Goal: Go to known website: Access a specific website the user already knows

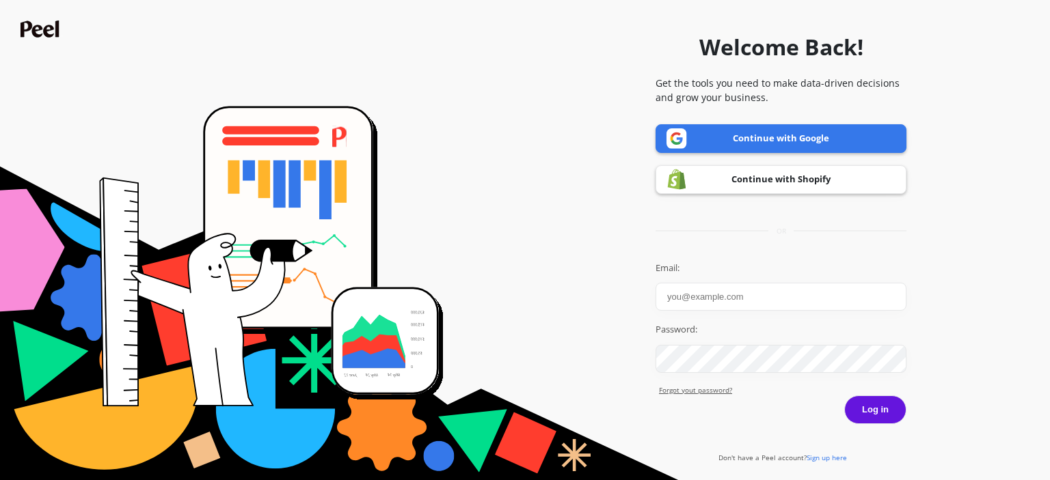
type input "karlasolis.sc@gmail.com"
click at [888, 415] on button "Log in" at bounding box center [875, 410] width 62 height 29
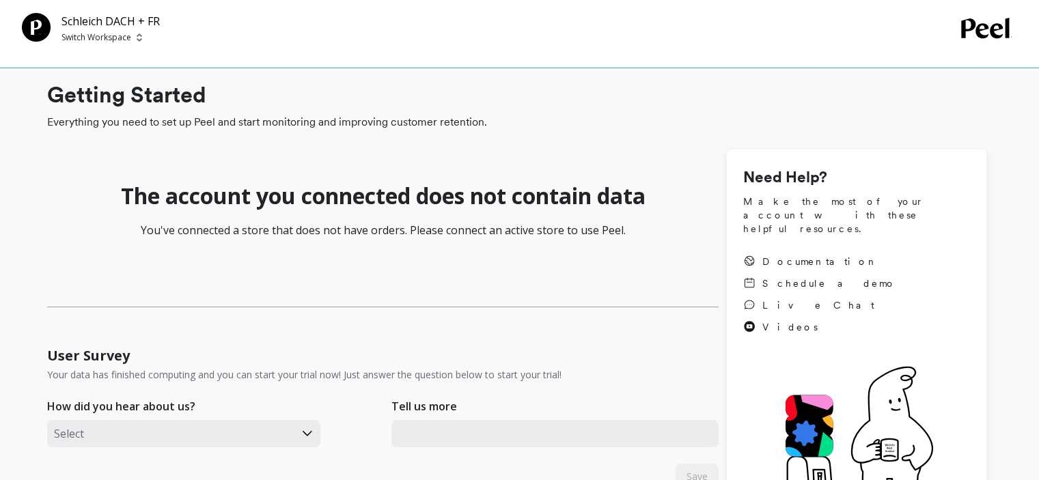
click at [144, 40] on span "Switch Workspace" at bounding box center [110, 37] width 98 height 11
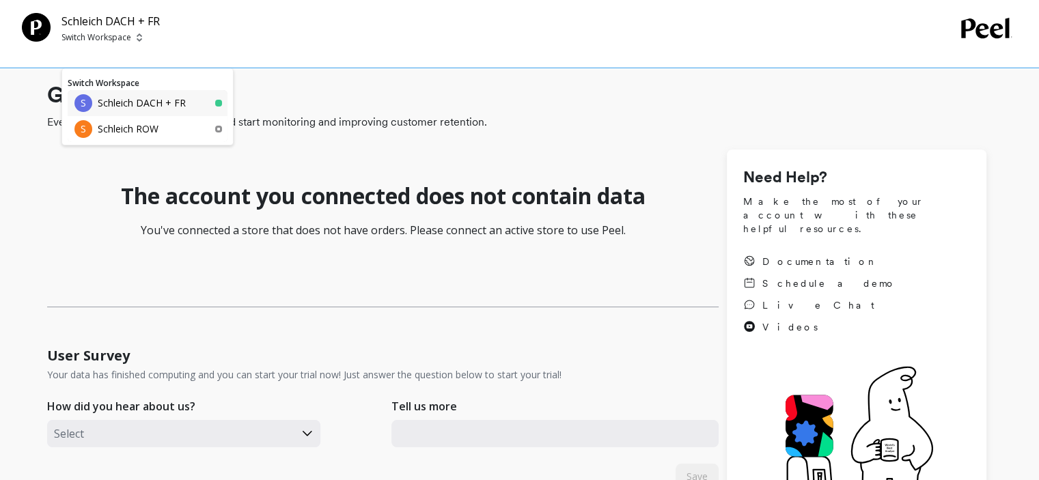
click at [145, 98] on p "Schleich DACH + FR" at bounding box center [142, 103] width 88 height 14
